Goal: Task Accomplishment & Management: Complete application form

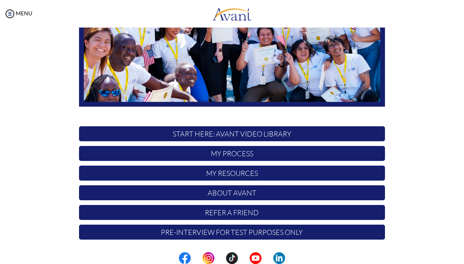
scroll to position [136, 0]
click at [69, 65] on div "Hi [PERSON_NAME] ! START HERE: Avant Video Library My Process My Resources Abou…" at bounding box center [231, 71] width 381 height 345
click at [58, 68] on div "Hi [PERSON_NAME] ! START HERE: Avant Video Library My Process My Resources Abou…" at bounding box center [231, 71] width 381 height 345
click at [58, 76] on div "Hi [PERSON_NAME] ! START HERE: Avant Video Library My Process My Resources Abou…" at bounding box center [231, 71] width 381 height 345
click at [61, 86] on div "Hi [PERSON_NAME] ! START HERE: Avant Video Library My Process My Resources Abou…" at bounding box center [231, 71] width 381 height 345
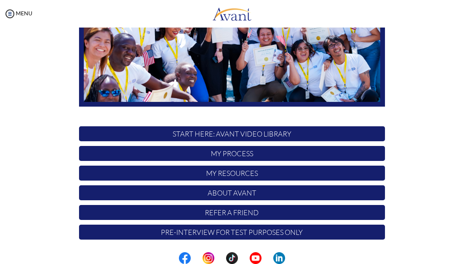
click at [171, 136] on p "START HERE: Avant Video Library" at bounding box center [232, 133] width 306 height 15
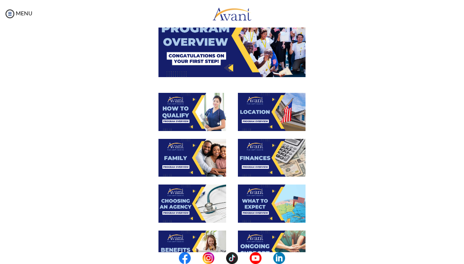
scroll to position [72, 0]
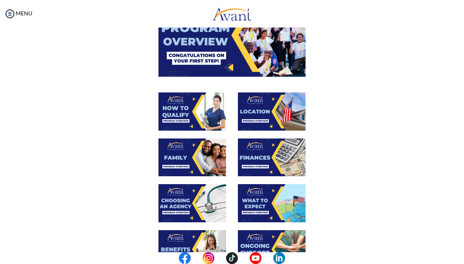
click at [173, 113] on img at bounding box center [192, 111] width 68 height 38
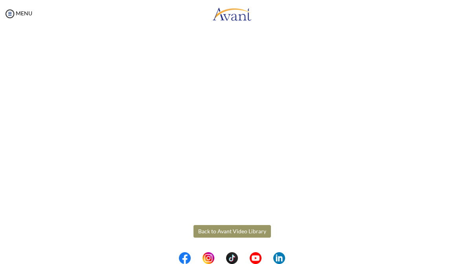
scroll to position [79, 0]
click at [206, 233] on body "Maintenance break. Please come back in 2 hours. MENU My Status What is the next…" at bounding box center [232, 132] width 464 height 264
click at [205, 229] on button "Back to Avant Video Library" at bounding box center [231, 231] width 77 height 13
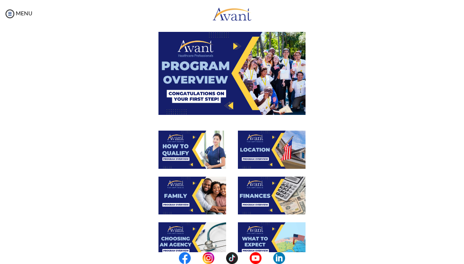
scroll to position [34, 0]
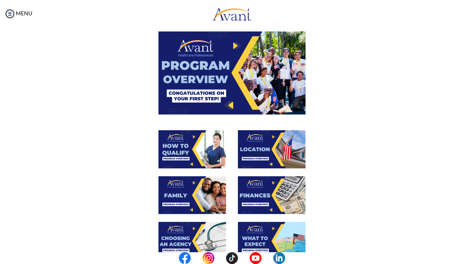
click at [189, 88] on img at bounding box center [231, 72] width 147 height 83
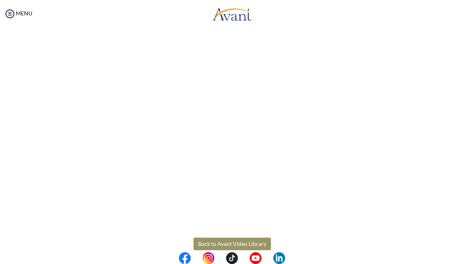
scroll to position [69, 0]
click at [215, 241] on body "Maintenance break. Please come back in 2 hours. MENU My Status What is the next…" at bounding box center [232, 132] width 464 height 264
click at [214, 238] on button "Back to Avant Video Library" at bounding box center [231, 240] width 77 height 13
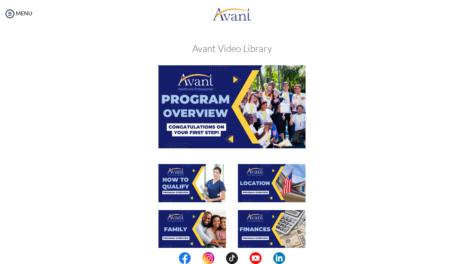
scroll to position [64, 0]
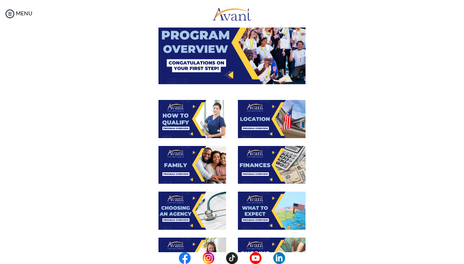
click at [261, 119] on img at bounding box center [272, 119] width 68 height 38
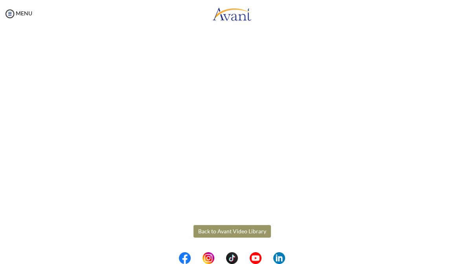
scroll to position [79, 0]
click at [214, 231] on body "Maintenance break. Please come back in 2 hours. MENU My Status What is the next…" at bounding box center [232, 132] width 464 height 264
click at [206, 229] on button "Back to Avant Video Library" at bounding box center [231, 231] width 77 height 13
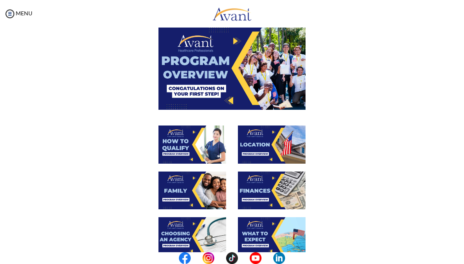
scroll to position [51, 0]
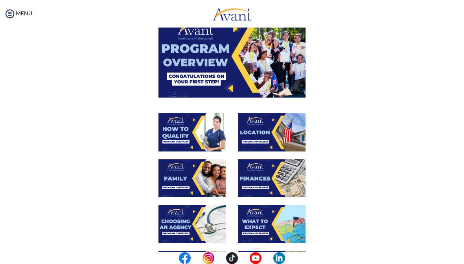
click at [176, 182] on img at bounding box center [192, 178] width 68 height 38
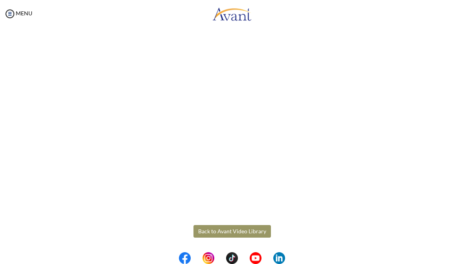
scroll to position [148, 0]
click at [206, 229] on body "Maintenance break. Please come back in 2 hours. MENU My Status What is the next…" at bounding box center [232, 132] width 464 height 264
click at [210, 234] on button "Back to Avant Video Library" at bounding box center [231, 231] width 77 height 13
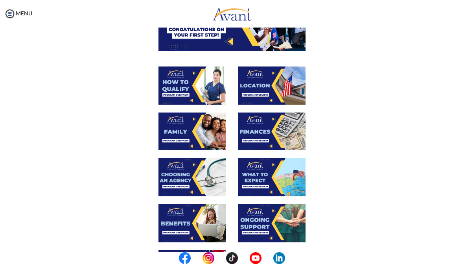
scroll to position [107, 0]
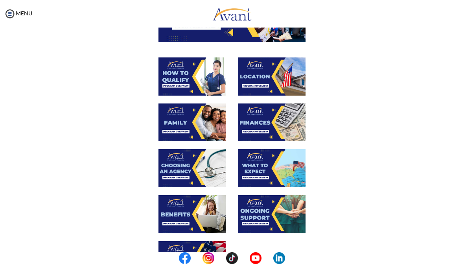
click at [260, 128] on img at bounding box center [272, 122] width 68 height 38
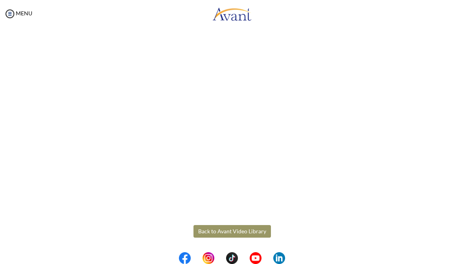
scroll to position [79, 0]
click at [205, 230] on body "Maintenance break. Please come back in 2 hours. MENU My Status What is the next…" at bounding box center [232, 132] width 464 height 264
click at [202, 230] on button "Back to Avant Video Library" at bounding box center [231, 231] width 77 height 13
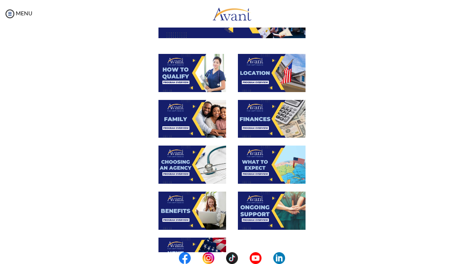
scroll to position [110, 0]
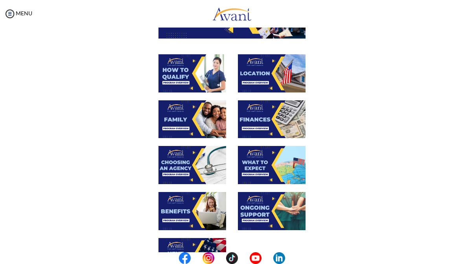
click at [175, 175] on img at bounding box center [192, 165] width 68 height 38
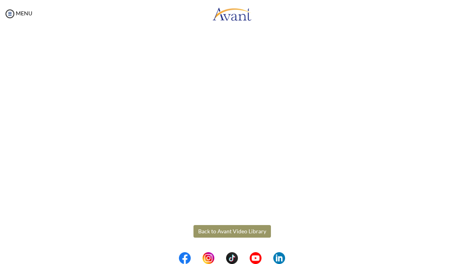
scroll to position [148, 0]
click at [209, 232] on body "Maintenance break. Please come back in 2 hours. MENU My Status What is the next…" at bounding box center [232, 132] width 464 height 264
click at [208, 232] on button "Back to Avant Video Library" at bounding box center [231, 231] width 77 height 13
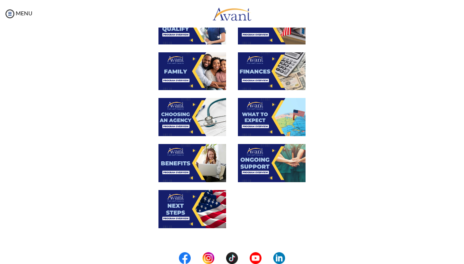
scroll to position [158, 0]
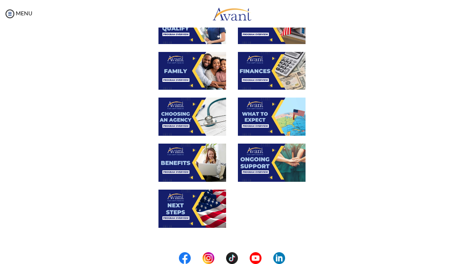
click at [257, 121] on img at bounding box center [272, 116] width 68 height 38
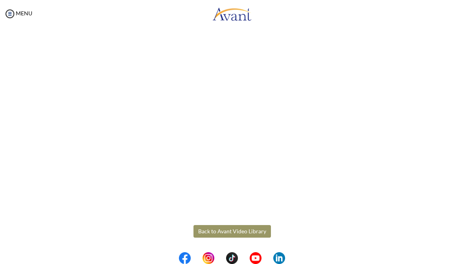
scroll to position [148, 0]
click at [200, 230] on body "Maintenance break. Please come back in 2 hours. MENU My Status What is the next…" at bounding box center [232, 132] width 464 height 264
click at [205, 230] on button "Back to Avant Video Library" at bounding box center [231, 231] width 77 height 13
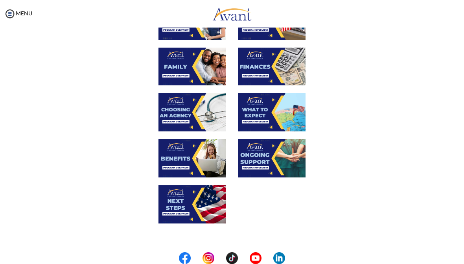
scroll to position [162, 0]
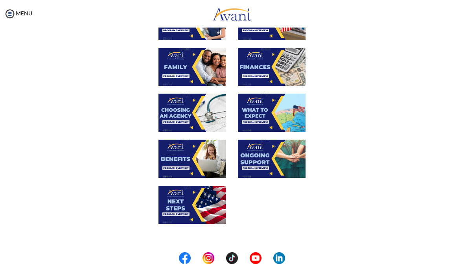
click at [255, 122] on img at bounding box center [272, 113] width 68 height 38
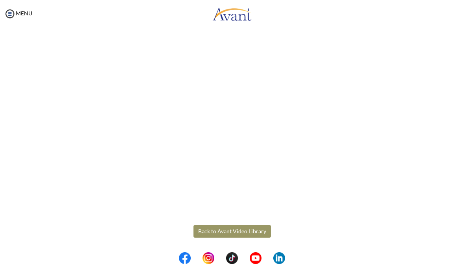
scroll to position [148, 0]
click at [215, 234] on body "Maintenance break. Please come back in 2 hours. MENU My Status What is the next…" at bounding box center [232, 132] width 464 height 264
click at [212, 230] on button "Back to Avant Video Library" at bounding box center [231, 231] width 77 height 13
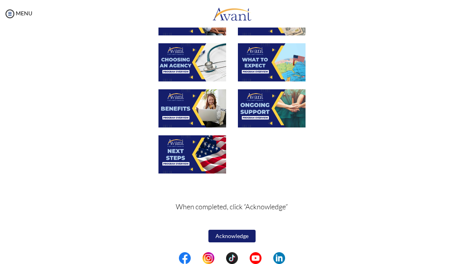
scroll to position [212, 0]
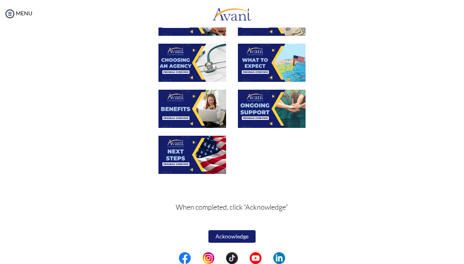
click at [175, 112] on img at bounding box center [192, 109] width 68 height 38
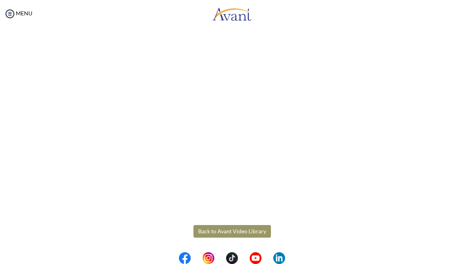
scroll to position [148, 0]
click at [201, 232] on body "Maintenance break. Please come back in 2 hours. MENU My Status What is the next…" at bounding box center [232, 132] width 464 height 264
click at [204, 231] on button "Back to Avant Video Library" at bounding box center [231, 231] width 77 height 13
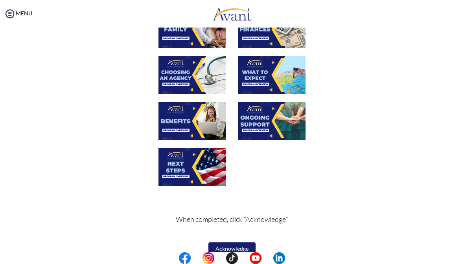
scroll to position [199, 0]
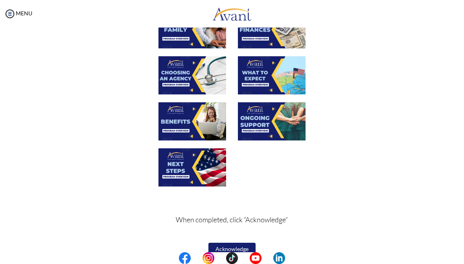
click at [246, 129] on img at bounding box center [272, 121] width 68 height 38
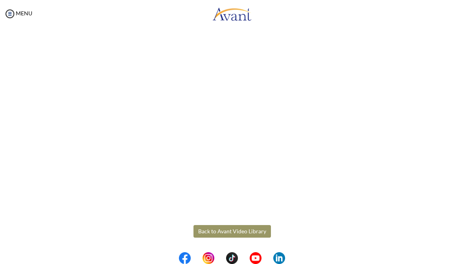
scroll to position [148, 0]
click at [204, 229] on body "Maintenance break. Please come back in 2 hours. MENU My Status What is the next…" at bounding box center [232, 132] width 464 height 264
click at [212, 230] on button "Back to Avant Video Library" at bounding box center [231, 231] width 77 height 13
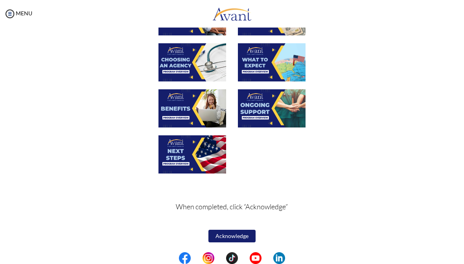
scroll to position [212, 0]
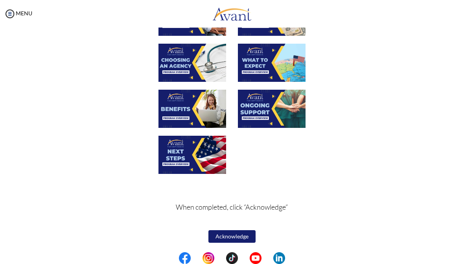
click at [173, 161] on img at bounding box center [192, 155] width 68 height 38
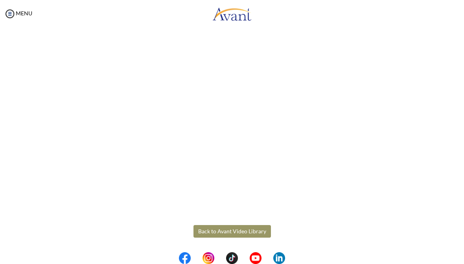
scroll to position [148, 0]
click at [241, 237] on body "Maintenance break. Please come back in 2 hours. MENU My Status What is the next…" at bounding box center [232, 132] width 464 height 264
click at [240, 233] on button "Back to Avant Video Library" at bounding box center [231, 231] width 77 height 13
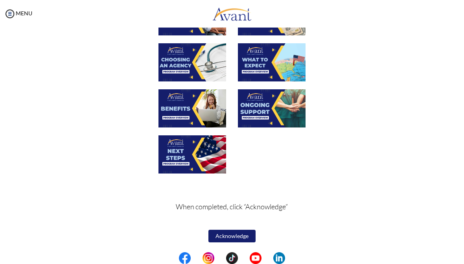
scroll to position [212, 0]
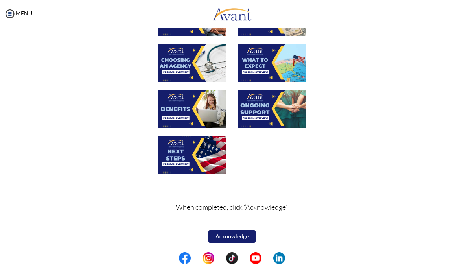
click at [234, 232] on button "Acknowledge" at bounding box center [231, 236] width 47 height 13
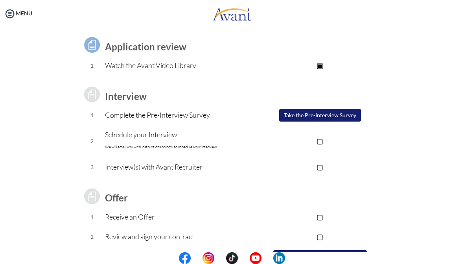
scroll to position [53, 0]
click at [344, 115] on button "Take the Pre-Interview Survey" at bounding box center [320, 114] width 82 height 13
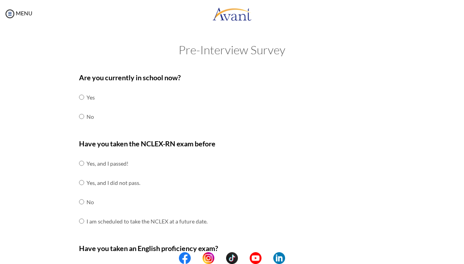
click at [84, 92] on input "radio" at bounding box center [81, 97] width 5 height 16
radio input "true"
click at [83, 105] on input "radio" at bounding box center [81, 97] width 5 height 16
radio input "true"
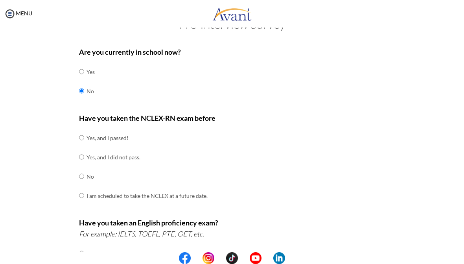
scroll to position [26, 0]
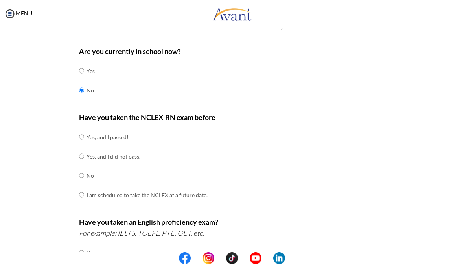
click at [84, 145] on input "radio" at bounding box center [81, 137] width 5 height 16
radio input "true"
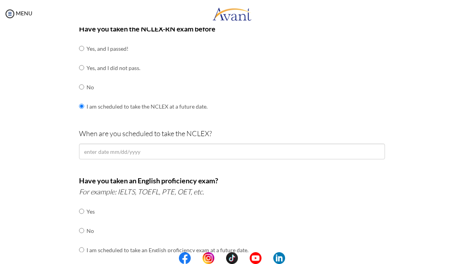
scroll to position [116, 0]
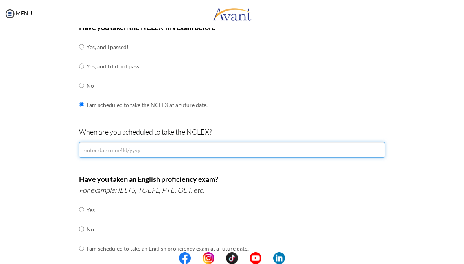
click at [338, 145] on input "text" at bounding box center [232, 150] width 306 height 16
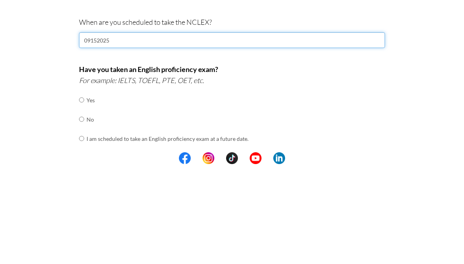
scroll to position [123, 0]
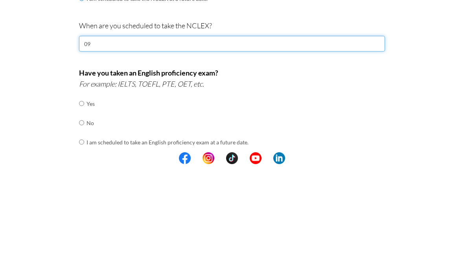
type input "0"
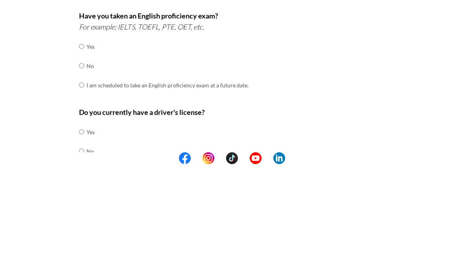
scroll to position [182, 0]
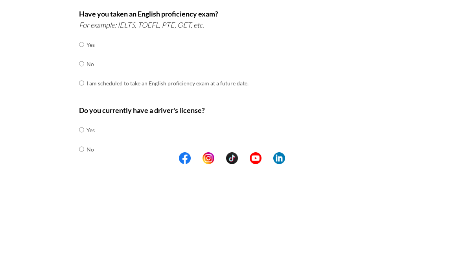
type input "09152025"
click at [83, 136] on input "radio" at bounding box center [81, 144] width 5 height 16
radio input "true"
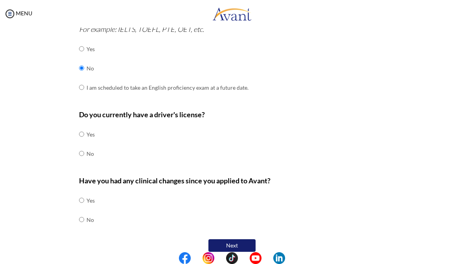
scroll to position [276, 0]
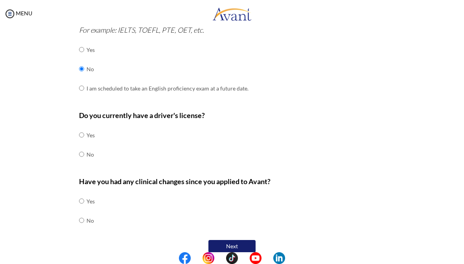
click at [84, 127] on input "radio" at bounding box center [81, 135] width 5 height 16
radio input "true"
click at [83, 209] on input "radio" at bounding box center [81, 201] width 5 height 16
radio input "true"
click at [226, 240] on button "Next" at bounding box center [231, 246] width 47 height 13
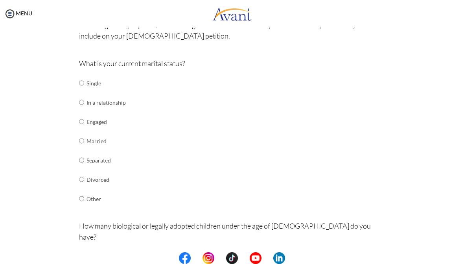
scroll to position [72, 0]
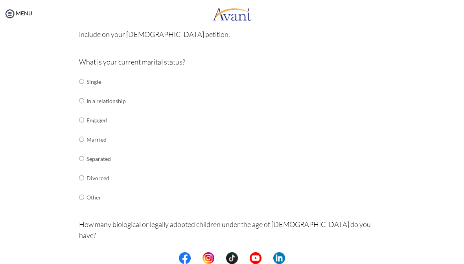
click at [90, 74] on td "Single" at bounding box center [105, 81] width 39 height 19
click at [84, 79] on input "radio" at bounding box center [81, 82] width 5 height 16
radio input "true"
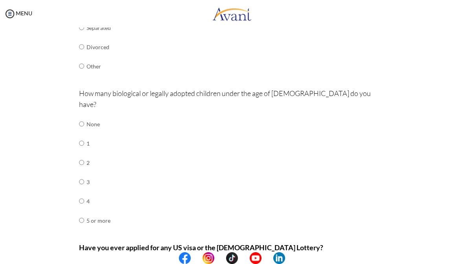
scroll to position [205, 0]
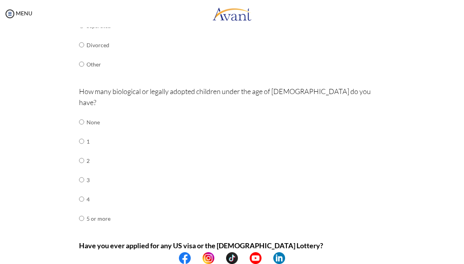
click at [83, 125] on input "radio" at bounding box center [81, 122] width 5 height 16
radio input "true"
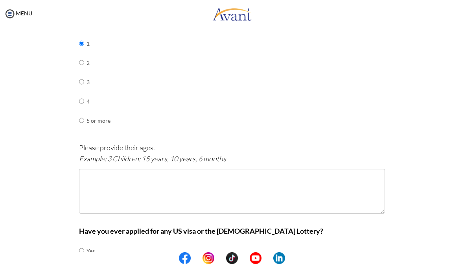
scroll to position [308, 0]
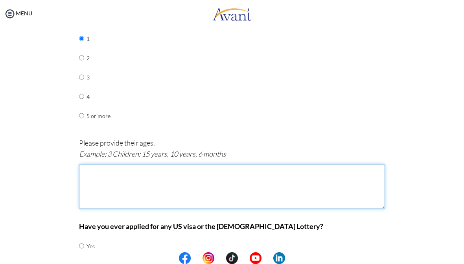
click at [91, 164] on textarea at bounding box center [232, 186] width 306 height 45
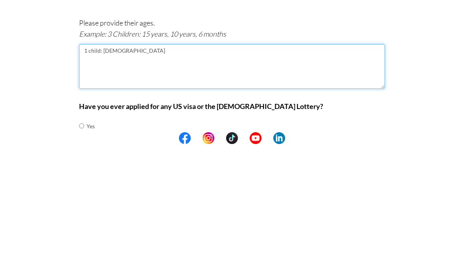
type textarea "1 child: [DEMOGRAPHIC_DATA]"
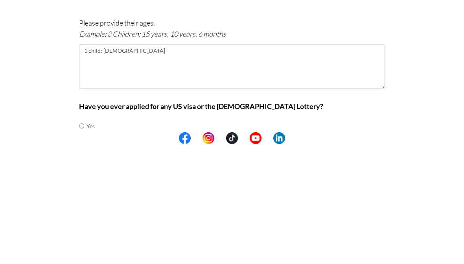
click at [405, 51] on div "Are you currently in school now? Yes No Have you taken the NCLEX-RN exam before…" at bounding box center [231, 29] width 381 height 539
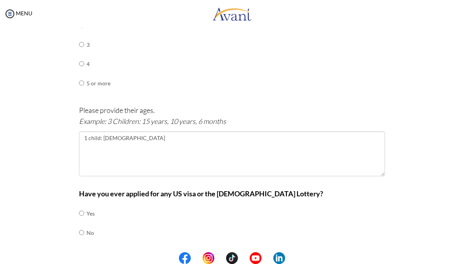
scroll to position [340, 0]
click at [84, 206] on input "radio" at bounding box center [81, 214] width 5 height 16
radio input "true"
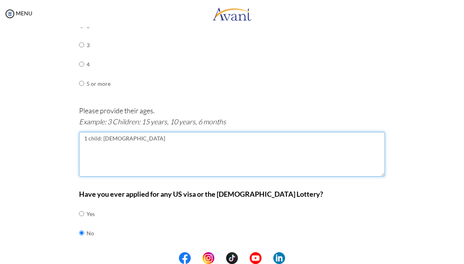
click at [142, 132] on textarea "1 child: [DEMOGRAPHIC_DATA]" at bounding box center [232, 154] width 306 height 45
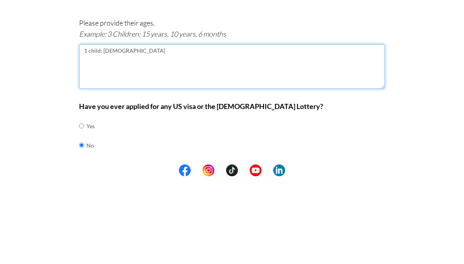
type textarea "1 child: [DEMOGRAPHIC_DATA]"
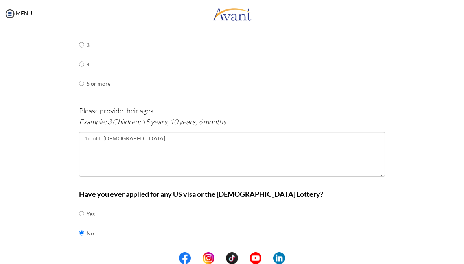
click at [259, 252] on button "Next" at bounding box center [257, 258] width 47 height 13
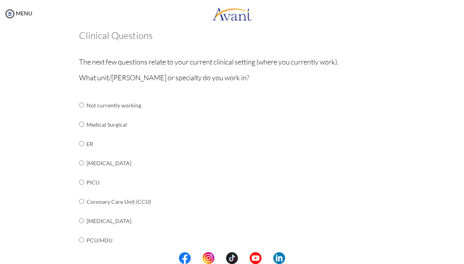
scroll to position [51, 0]
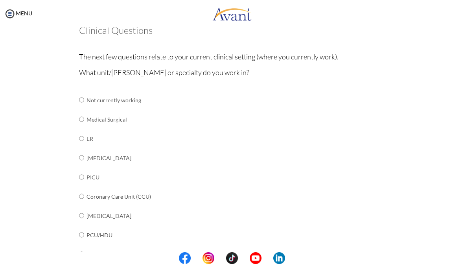
click at [84, 108] on input "radio" at bounding box center [81, 100] width 5 height 16
radio input "true"
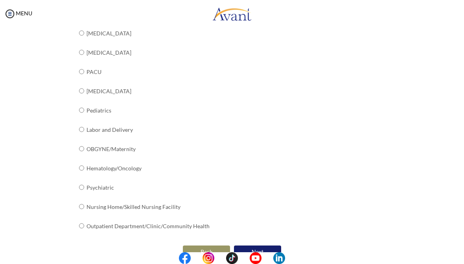
click at [257, 245] on button "Next" at bounding box center [257, 251] width 47 height 13
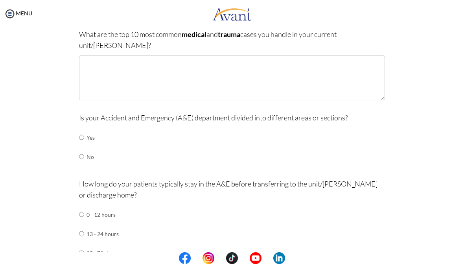
scroll to position [75, 0]
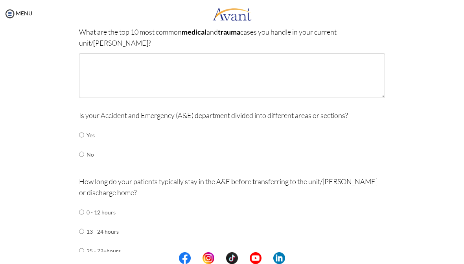
click at [79, 127] on input "radio" at bounding box center [81, 135] width 5 height 16
radio input "true"
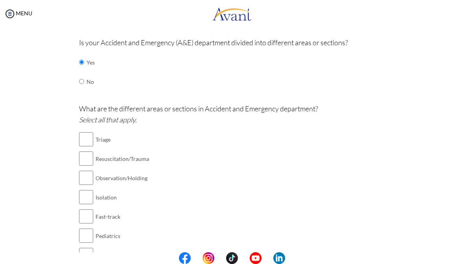
scroll to position [153, 0]
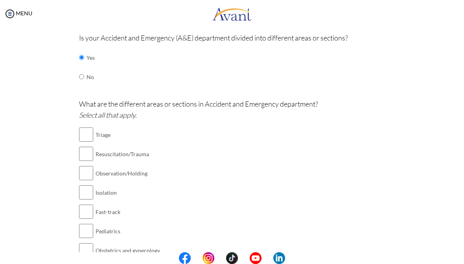
click at [88, 127] on input "checkbox" at bounding box center [86, 135] width 14 height 16
checkbox input "true"
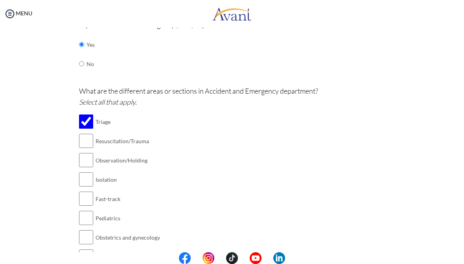
scroll to position [171, 0]
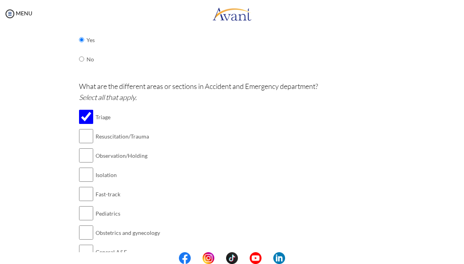
click at [86, 128] on input "checkbox" at bounding box center [86, 136] width 14 height 16
checkbox input "true"
click at [88, 167] on input "checkbox" at bounding box center [86, 175] width 14 height 16
checkbox input "true"
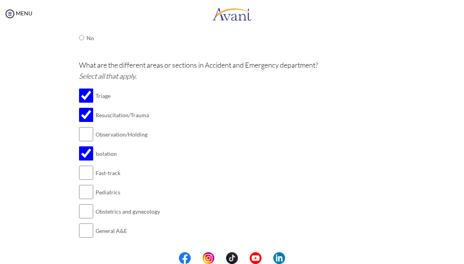
scroll to position [191, 0]
click at [88, 204] on input "checkbox" at bounding box center [86, 212] width 14 height 16
checkbox input "true"
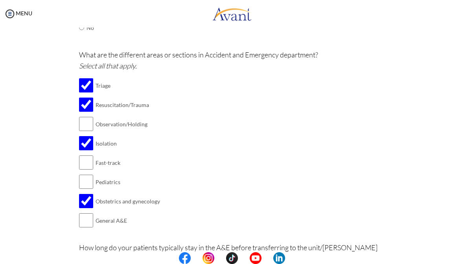
scroll to position [204, 0]
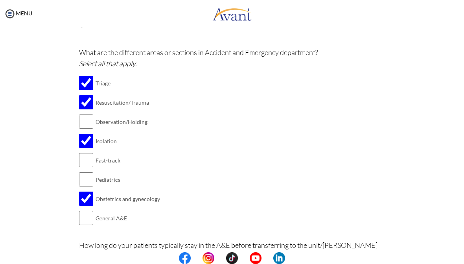
click at [86, 210] on input "checkbox" at bounding box center [86, 218] width 14 height 16
checkbox input "true"
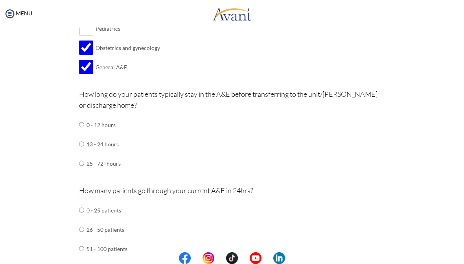
scroll to position [357, 0]
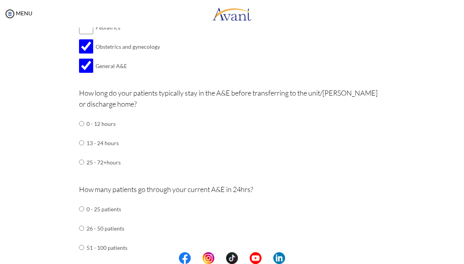
click at [84, 116] on input "radio" at bounding box center [81, 124] width 5 height 16
radio input "true"
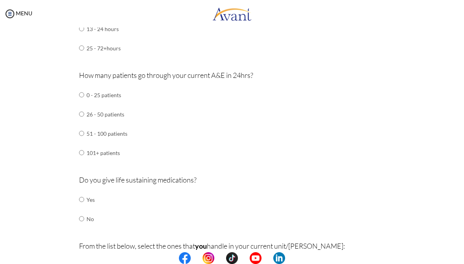
scroll to position [473, 0]
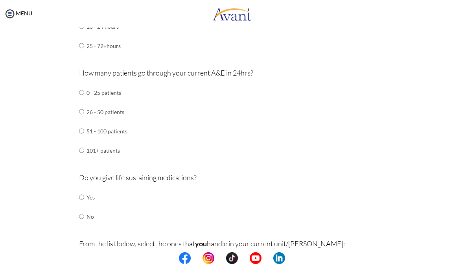
click at [74, 170] on div "Are you currently in school now? Yes No Have you taken the NCLEX-RN exam before…" at bounding box center [232, 136] width 318 height 1082
click at [81, 189] on input "radio" at bounding box center [81, 197] width 5 height 16
radio input "true"
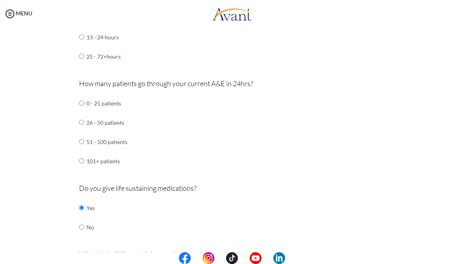
scroll to position [465, 0]
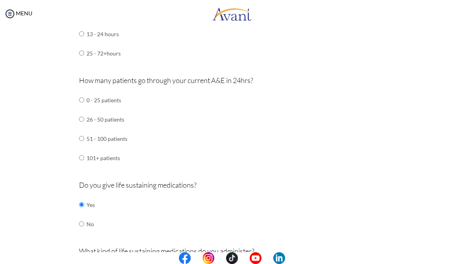
click at [84, 108] on input "radio" at bounding box center [81, 100] width 5 height 16
radio input "true"
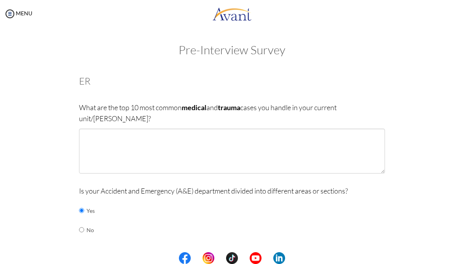
scroll to position [0, 0]
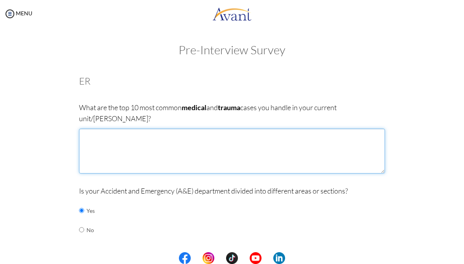
click at [97, 129] on textarea at bounding box center [232, 151] width 306 height 45
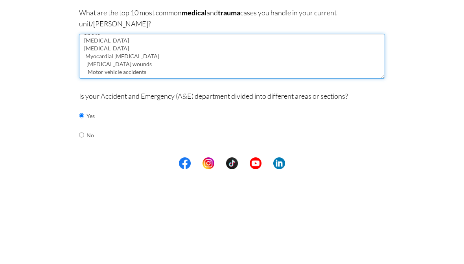
scroll to position [20, 0]
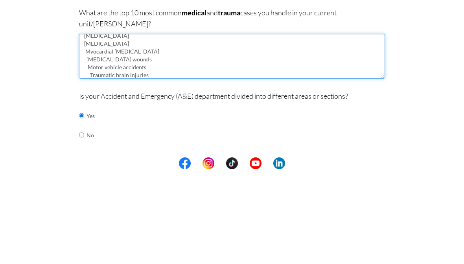
click at [88, 129] on textarea "Respiratory distress Stroke [MEDICAL_DATA] [MEDICAL_DATA] Myocardial [MEDICAL_D…" at bounding box center [232, 151] width 306 height 45
click at [147, 129] on textarea "Respiratory distress Stroke [MEDICAL_DATA] [MEDICAL_DATA] Myocardial [MEDICAL_D…" at bounding box center [232, 151] width 306 height 45
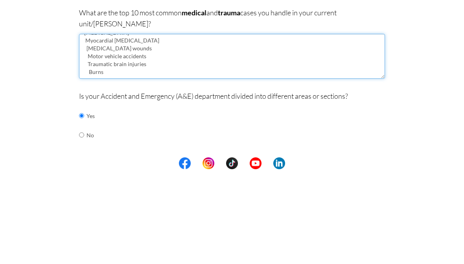
scroll to position [36, 0]
click at [86, 129] on textarea "Respiratory distress Stroke [MEDICAL_DATA] [MEDICAL_DATA] Myocardial [MEDICAL_D…" at bounding box center [232, 151] width 306 height 45
click at [134, 129] on textarea "Respiratory distress Stroke [MEDICAL_DATA] [MEDICAL_DATA] Myocardial [MEDICAL_D…" at bounding box center [232, 151] width 306 height 45
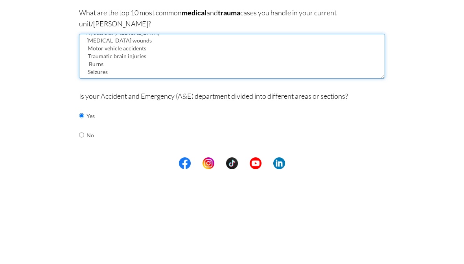
type textarea "[MEDICAL_DATA] Stroke [MEDICAL_DATA] [MEDICAL_DATA] Myocardial [MEDICAL_DATA] […"
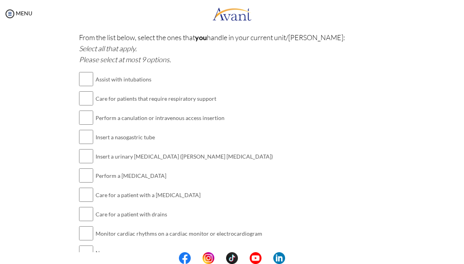
scroll to position [762, 0]
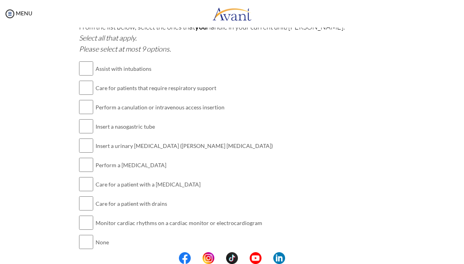
click at [85, 138] on input "checkbox" at bounding box center [86, 146] width 14 height 16
checkbox input "true"
click at [85, 157] on input "checkbox" at bounding box center [86, 165] width 14 height 16
checkbox input "true"
click at [85, 176] on input "checkbox" at bounding box center [86, 184] width 14 height 16
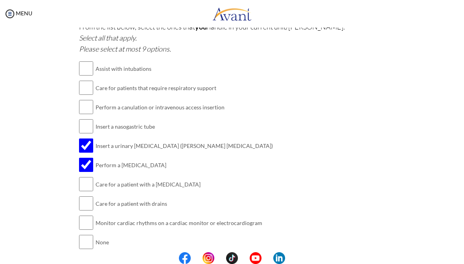
checkbox input "true"
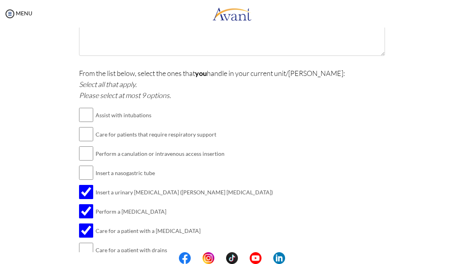
scroll to position [715, 0]
click at [87, 107] on input "checkbox" at bounding box center [86, 115] width 14 height 16
checkbox input "true"
click at [90, 146] on input "checkbox" at bounding box center [86, 154] width 14 height 16
checkbox input "true"
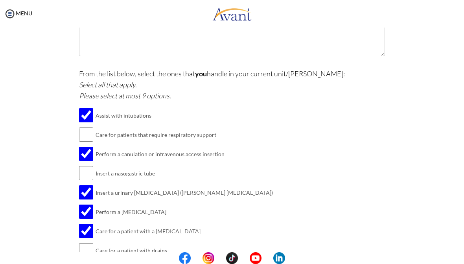
click at [86, 165] on input "checkbox" at bounding box center [86, 173] width 14 height 16
checkbox input "true"
click at [87, 127] on input "checkbox" at bounding box center [86, 135] width 14 height 16
checkbox input "true"
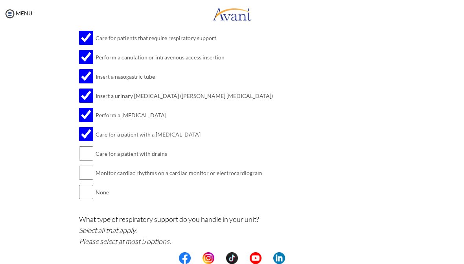
scroll to position [812, 0]
click at [87, 164] on input "checkbox" at bounding box center [86, 172] width 14 height 16
checkbox input "true"
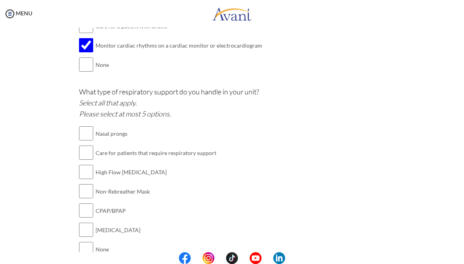
scroll to position [939, 0]
click at [84, 126] on input "checkbox" at bounding box center [86, 134] width 14 height 16
checkbox input "true"
click at [83, 164] on input "checkbox" at bounding box center [86, 172] width 14 height 16
checkbox input "true"
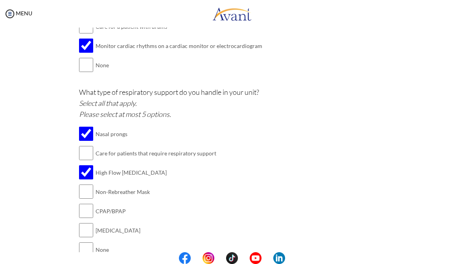
click at [85, 184] on input "checkbox" at bounding box center [86, 192] width 14 height 16
checkbox input "true"
click at [85, 145] on input "checkbox" at bounding box center [86, 153] width 14 height 16
checkbox input "true"
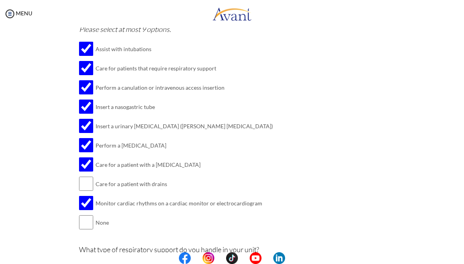
scroll to position [781, 0]
click at [82, 176] on input "checkbox" at bounding box center [86, 184] width 14 height 16
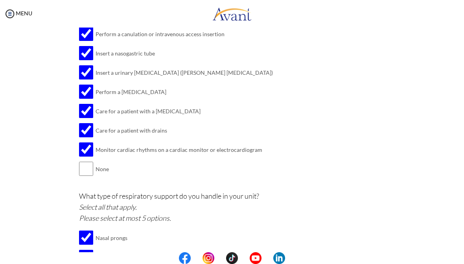
scroll to position [837, 0]
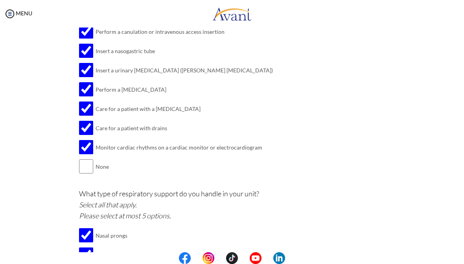
click at [86, 120] on input "checkbox" at bounding box center [86, 128] width 14 height 16
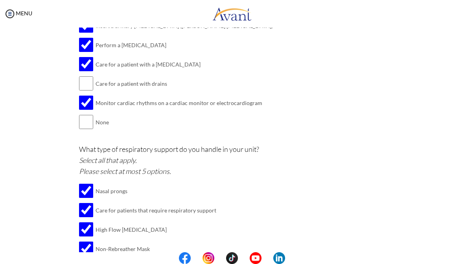
scroll to position [876, 0]
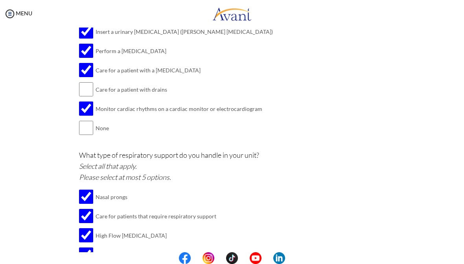
click at [86, 81] on input "checkbox" at bounding box center [86, 89] width 14 height 16
checkbox input "true"
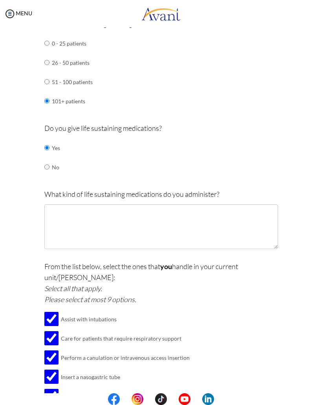
scroll to position [544, 0]
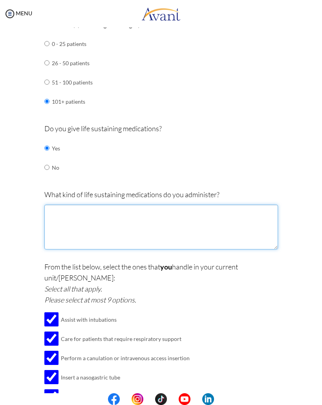
click at [143, 209] on textarea at bounding box center [161, 227] width 234 height 45
click at [107, 209] on textarea "[MEDICAL_DATA] Glycerol trinitrate" at bounding box center [161, 227] width 234 height 45
click at [118, 222] on textarea "[MEDICAL_DATA] Glycerol trinitrate" at bounding box center [161, 227] width 234 height 45
click at [106, 209] on textarea "[MEDICAL_DATA] Glycerol trinitrate" at bounding box center [161, 227] width 234 height 45
click at [106, 205] on textarea "[MEDICAL_DATA] Glycerol trinitrate" at bounding box center [161, 227] width 234 height 45
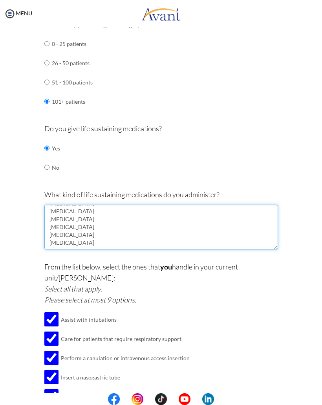
scroll to position [28, 0]
type textarea "[MEDICAL_DATA] [MEDICAL_DATA] [MEDICAL_DATA] [MEDICAL_DATA] [MEDICAL_DATA] [MED…"
